Goal: Task Accomplishment & Management: Use online tool/utility

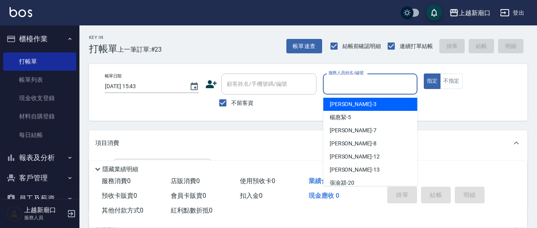
click at [355, 90] on input "服務人員姓名/編號" at bounding box center [369, 84] width 87 height 14
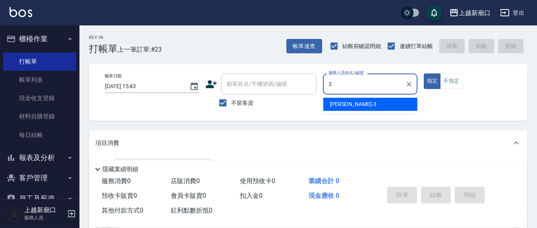
type input "3"
type button "true"
type input "游雅淇-3"
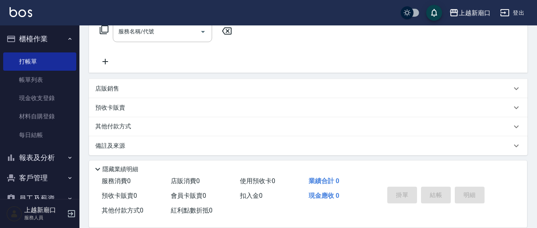
scroll to position [140, 0]
click at [168, 31] on input "服務名稱/代號" at bounding box center [156, 30] width 80 height 14
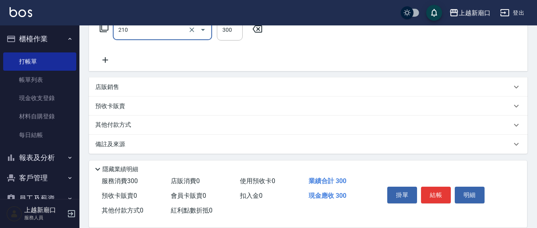
type input "歐娜洗髮精(210)"
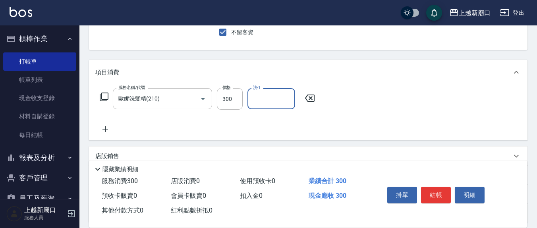
scroll to position [57, 0]
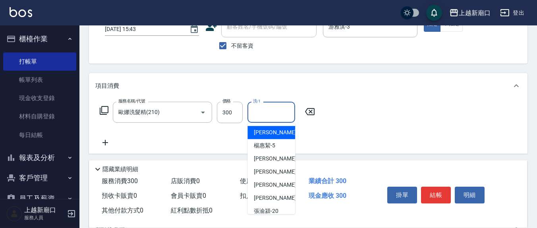
click at [260, 115] on input "洗-1" at bounding box center [271, 112] width 40 height 14
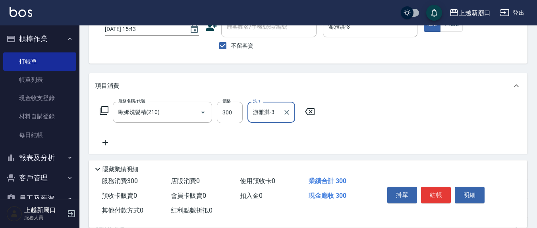
type input "游雅淇-3"
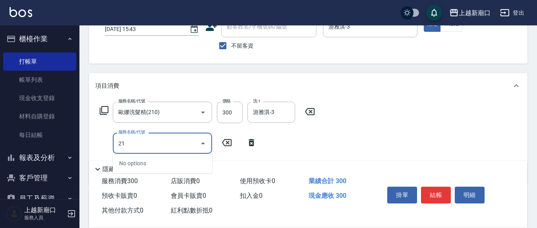
type input "2"
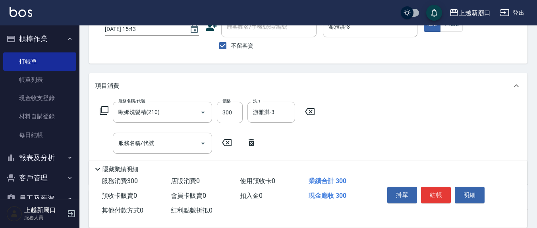
click at [363, 130] on div "服務名稱/代號 [PERSON_NAME]洗髮精(210) 服務名稱/代號 價格 300 價格 洗-1 [PERSON_NAME]-3 洗-1 服務名稱/代號…" at bounding box center [308, 141] width 438 height 86
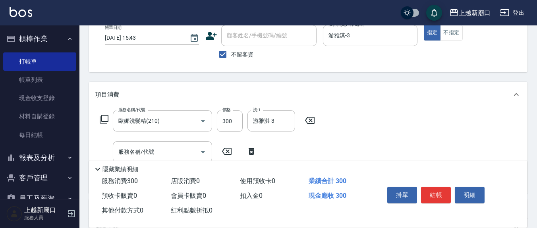
scroll to position [0, 0]
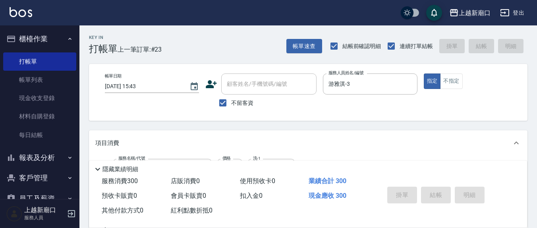
type input "[DATE] 18:32"
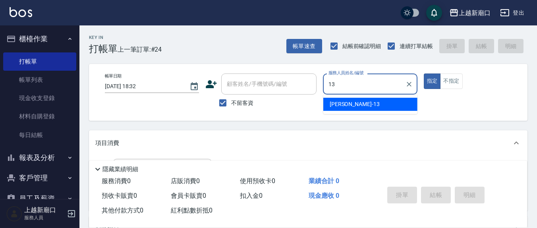
type input "[PERSON_NAME]-13"
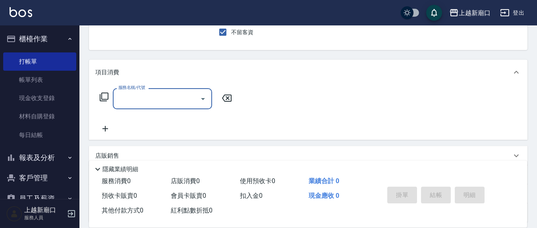
scroll to position [83, 0]
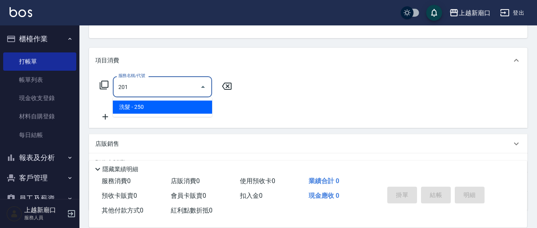
type input "洗髮(201)"
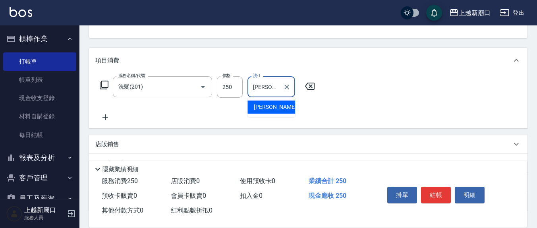
type input "[PERSON_NAME]-21"
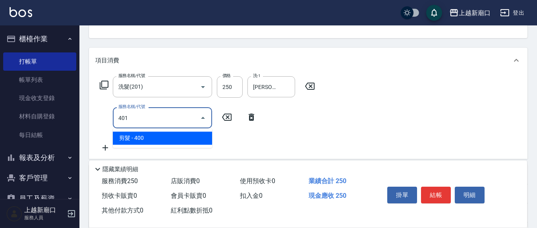
type input "剪髮(401)"
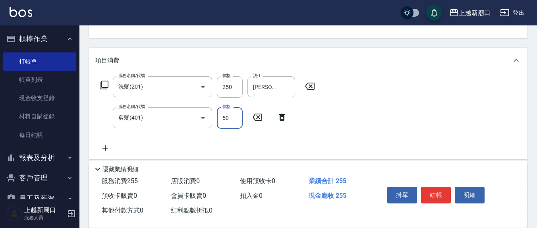
type input "50"
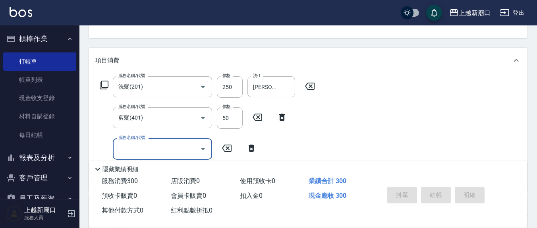
type input "[DATE] 18:33"
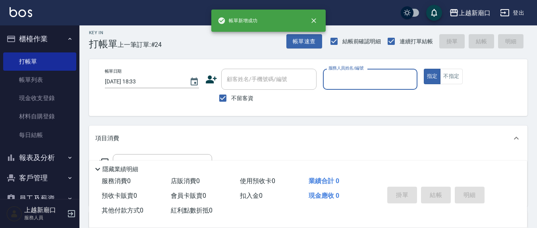
scroll to position [0, 0]
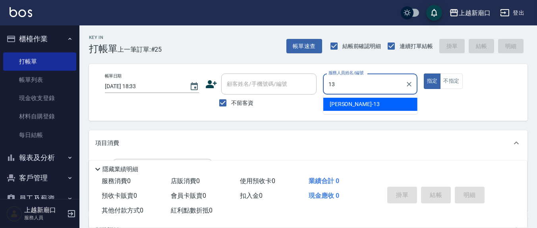
type input "[PERSON_NAME]-13"
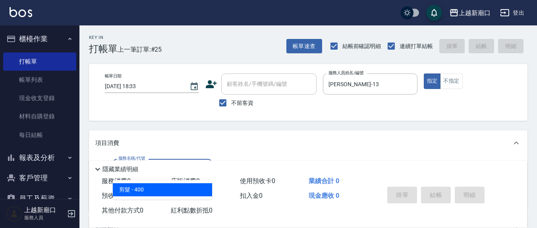
type input "剪髮(401)"
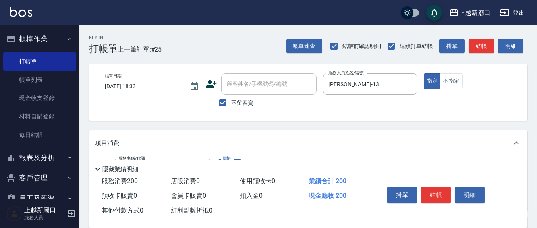
type input "200"
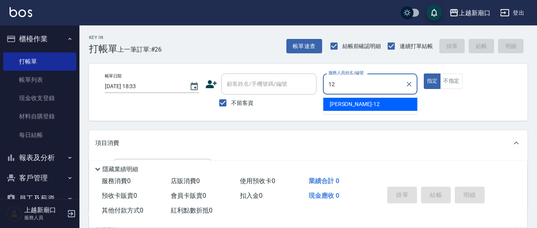
type input "[PERSON_NAME]-12"
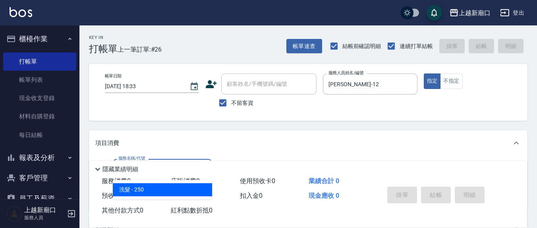
type input "洗髮(201)"
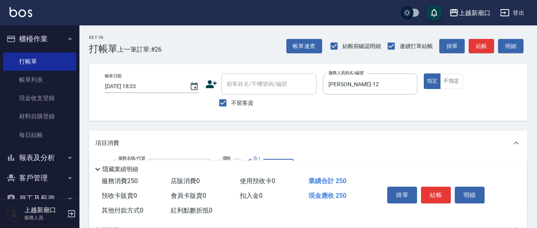
scroll to position [83, 0]
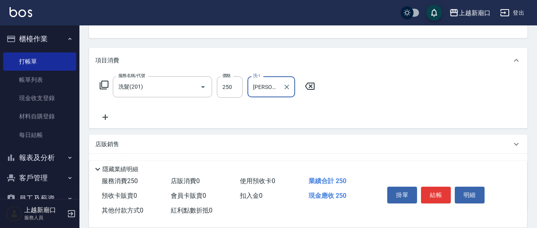
type input "[PERSON_NAME]-8"
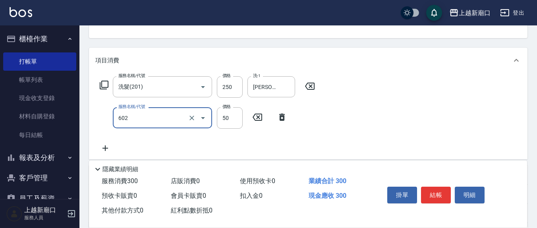
type input "上.吹捲(602)"
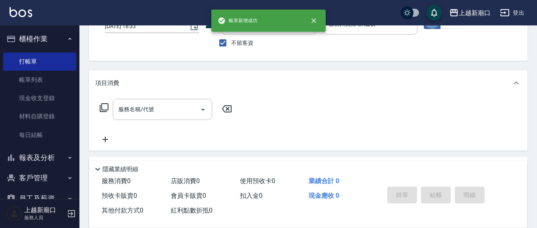
scroll to position [0, 0]
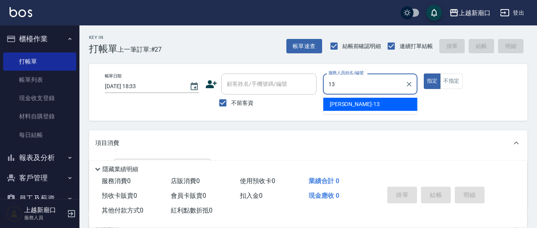
type input "[PERSON_NAME]-13"
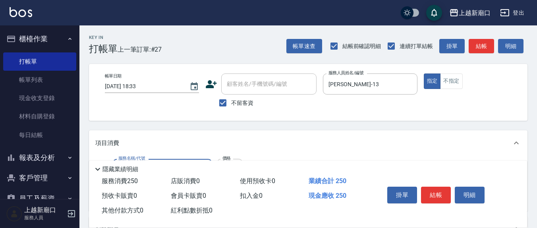
type input "洗髮(201)"
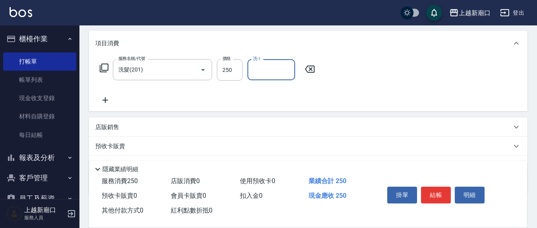
scroll to position [140, 0]
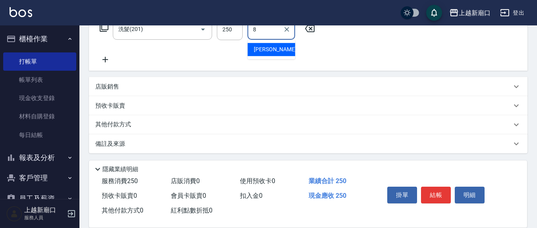
type input "[PERSON_NAME]-8"
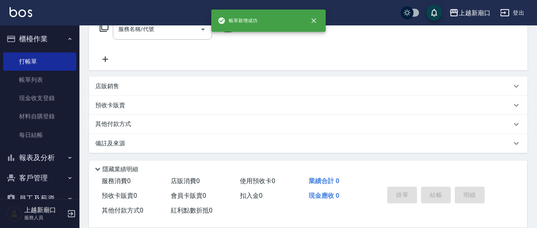
scroll to position [0, 0]
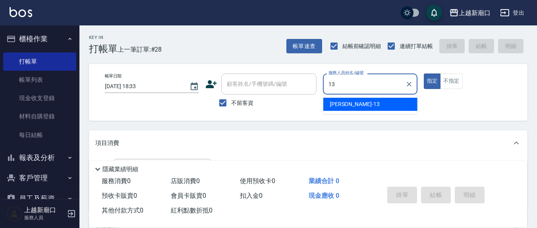
type input "[PERSON_NAME]-13"
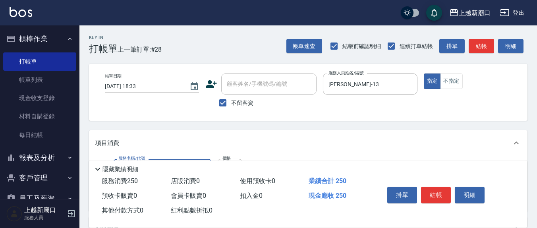
type input "洗髮(201)"
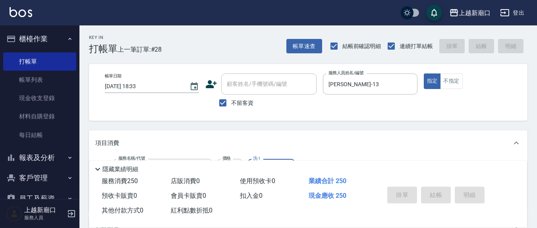
type input "游雅淇-3"
type input "[DATE] 18:34"
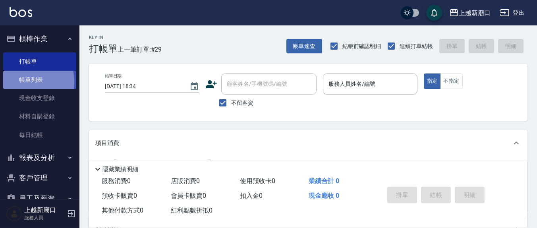
click at [23, 82] on link "帳單列表" at bounding box center [39, 80] width 73 height 18
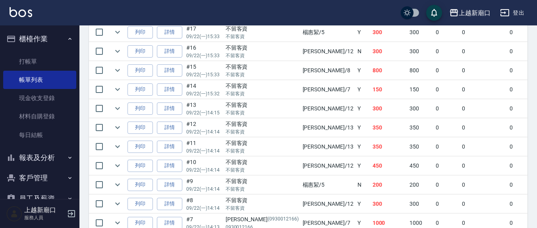
scroll to position [458, 0]
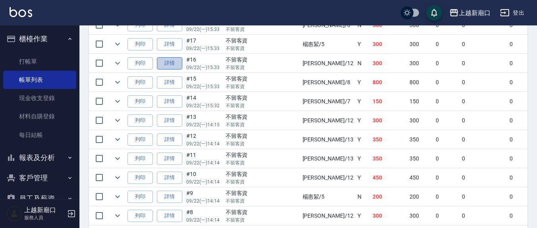
click at [170, 59] on link "詳情" at bounding box center [169, 63] width 25 height 12
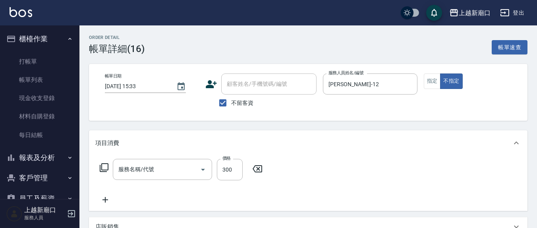
type input "[DATE] 15:33"
checkbox input "true"
type input "[PERSON_NAME]-12"
type input "歐娜洗髮精(210)"
click at [102, 201] on icon at bounding box center [105, 200] width 20 height 10
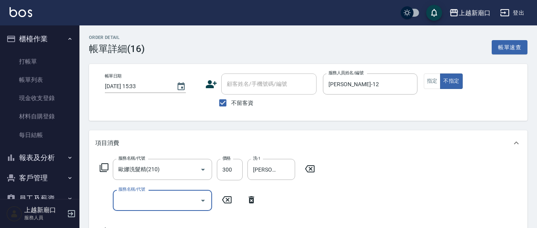
click at [140, 202] on input "服務名稱/代號" at bounding box center [156, 200] width 80 height 14
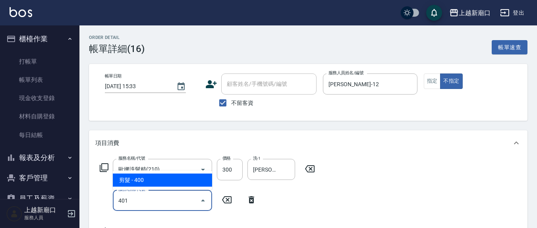
type input "剪髮(401)"
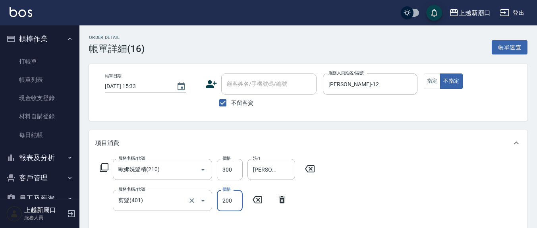
type input "200"
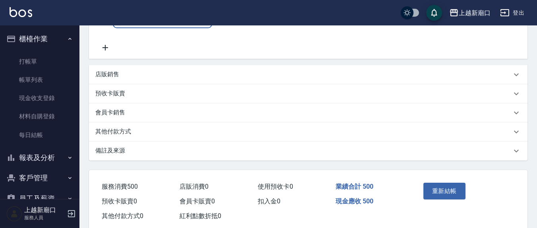
scroll to position [230, 0]
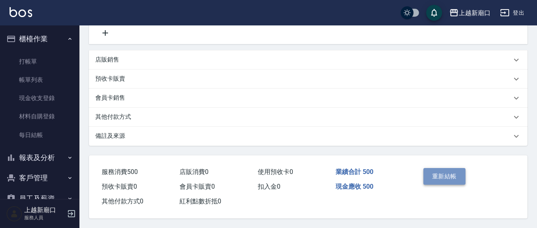
click at [449, 176] on button "重新結帳" at bounding box center [444, 176] width 42 height 17
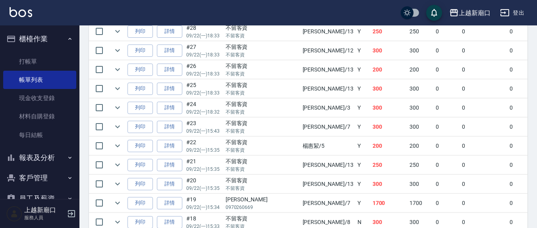
scroll to position [248, 0]
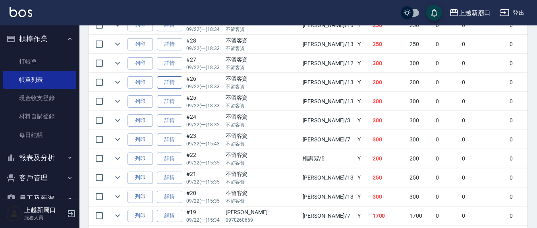
click at [166, 82] on link "詳情" at bounding box center [169, 82] width 25 height 12
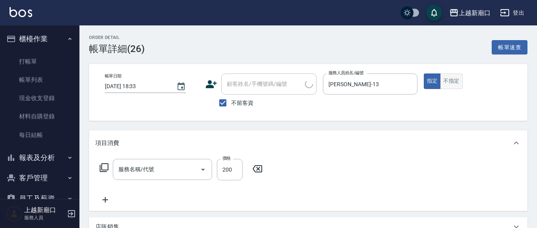
type input "[DATE] 18:33"
checkbox input "true"
type input "[PERSON_NAME]-13"
click at [450, 81] on button "不指定" at bounding box center [451, 80] width 22 height 15
type input "剪髮(401)"
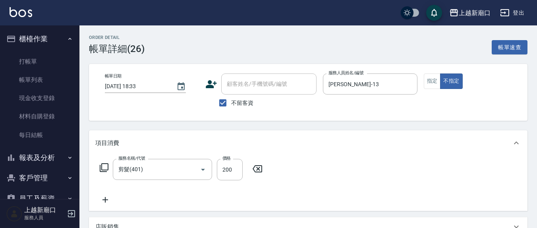
scroll to position [165, 0]
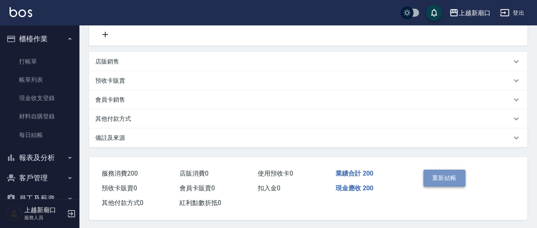
click at [432, 175] on button "重新結帳" at bounding box center [444, 178] width 42 height 17
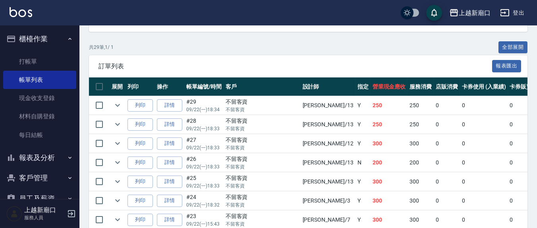
scroll to position [83, 0]
